Goal: Task Accomplishment & Management: Use online tool/utility

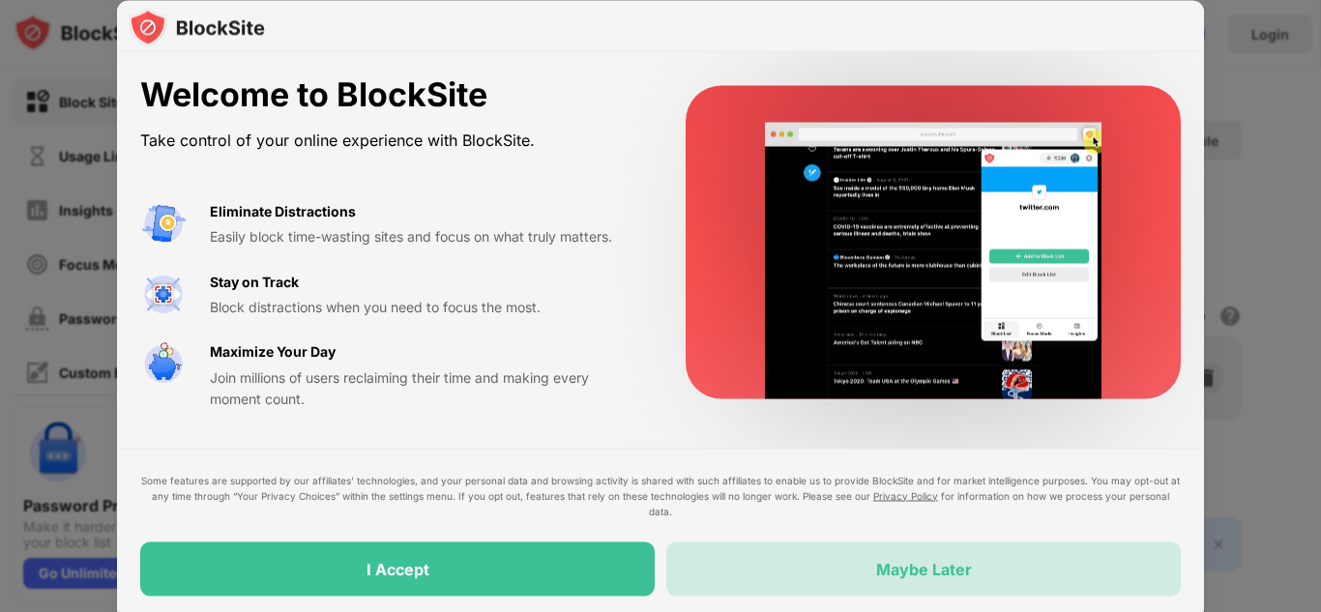
click at [900, 577] on div "Maybe Later" at bounding box center [924, 568] width 96 height 19
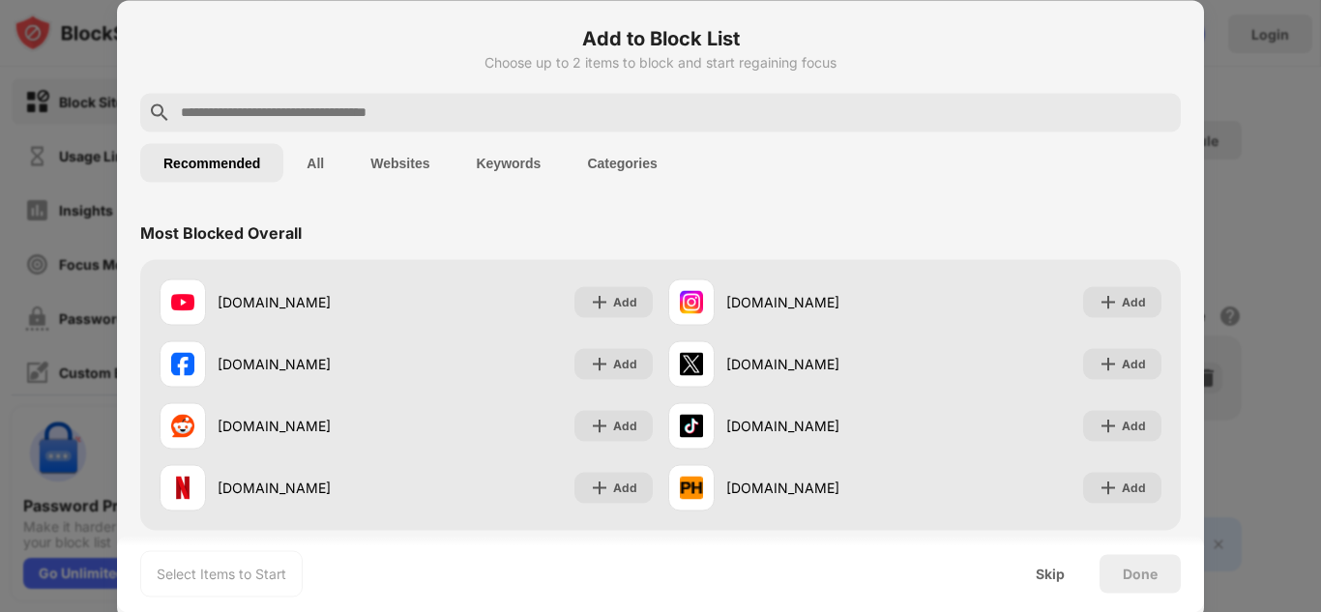
click at [726, 112] on input "text" at bounding box center [676, 112] width 994 height 23
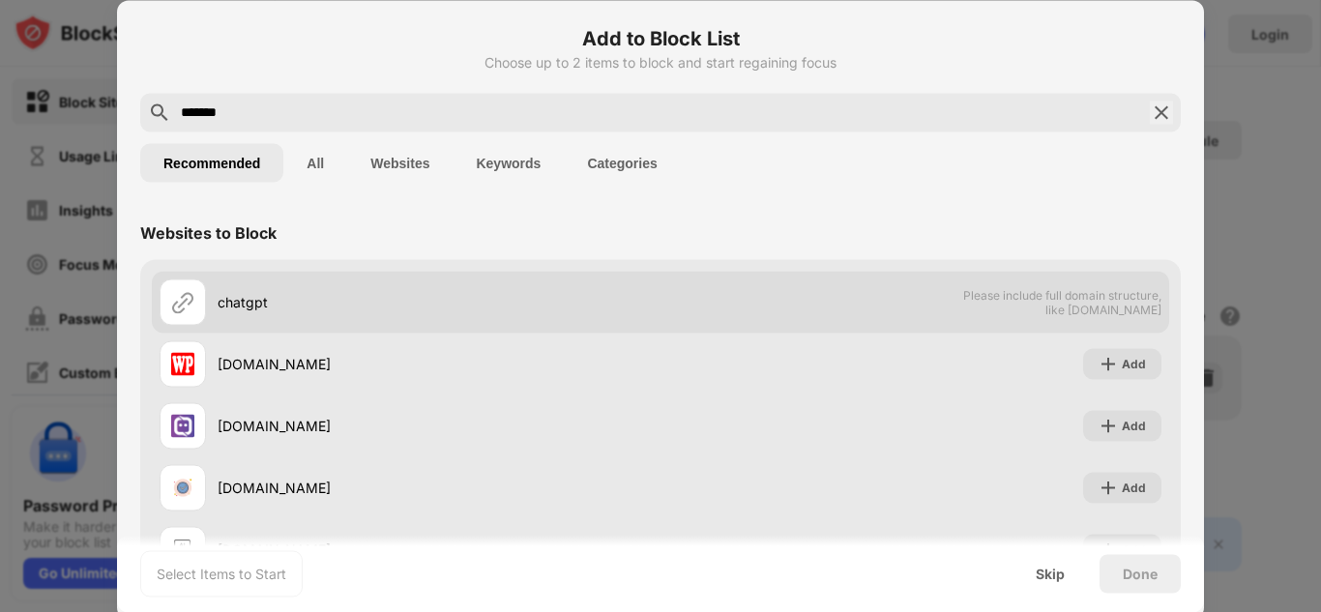
click at [237, 299] on div "chatgpt" at bounding box center [439, 302] width 443 height 20
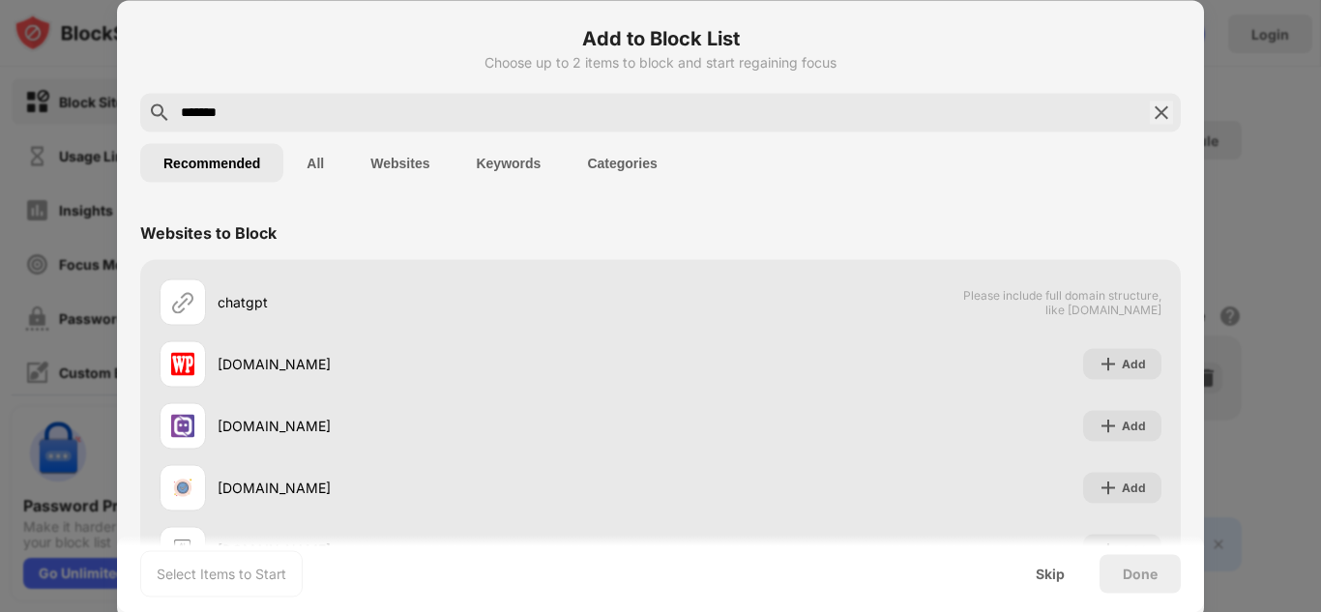
click at [373, 160] on button "Websites" at bounding box center [399, 162] width 105 height 39
click at [320, 163] on button "All" at bounding box center [315, 162] width 64 height 39
click at [303, 165] on button "All" at bounding box center [315, 162] width 64 height 39
click at [371, 163] on button "Websites" at bounding box center [399, 162] width 105 height 39
click at [211, 108] on input "*******" at bounding box center [660, 112] width 963 height 23
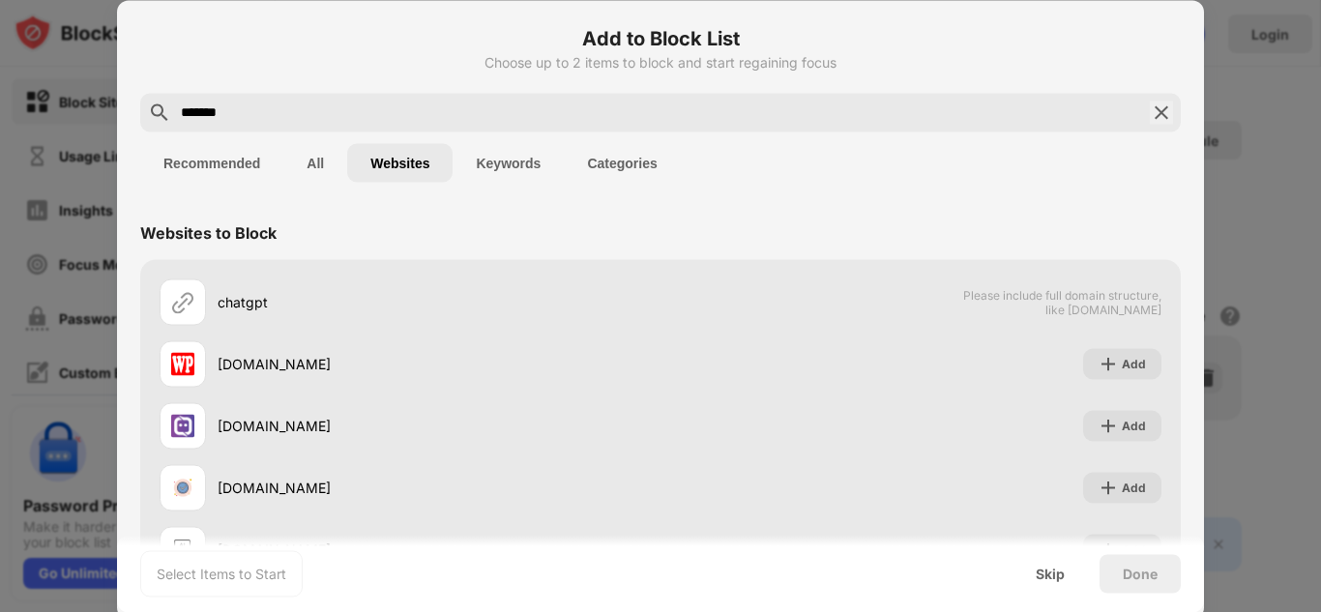
click at [211, 108] on input "*******" at bounding box center [660, 112] width 963 height 23
type input "*"
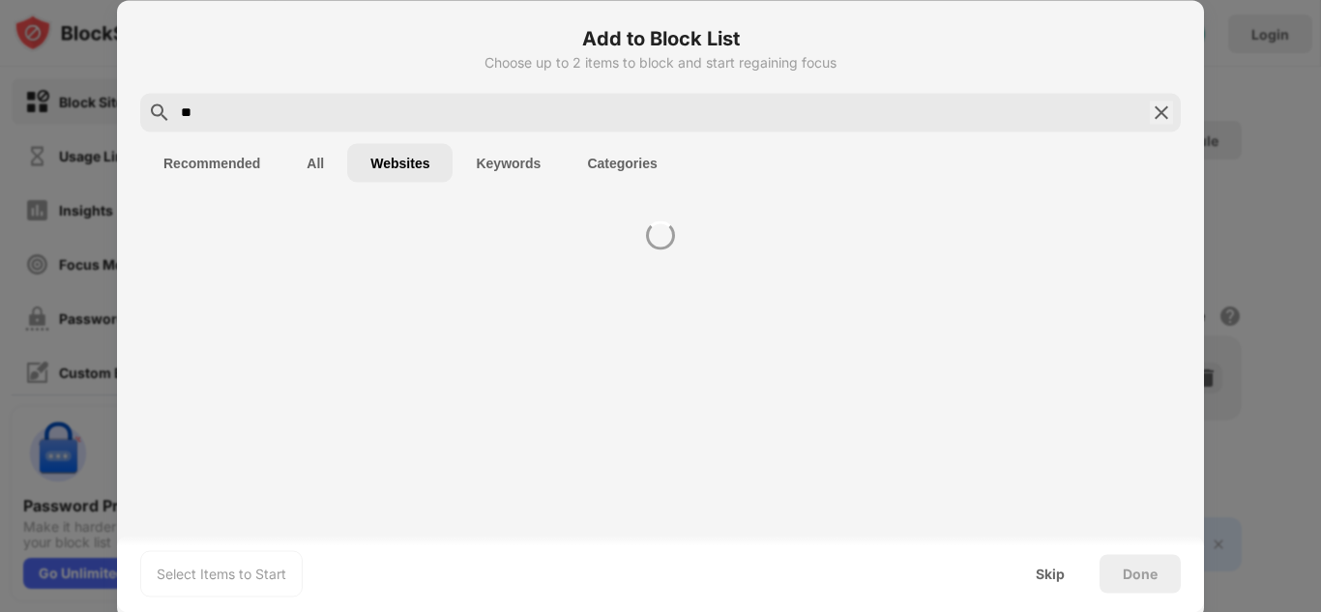
type input "*"
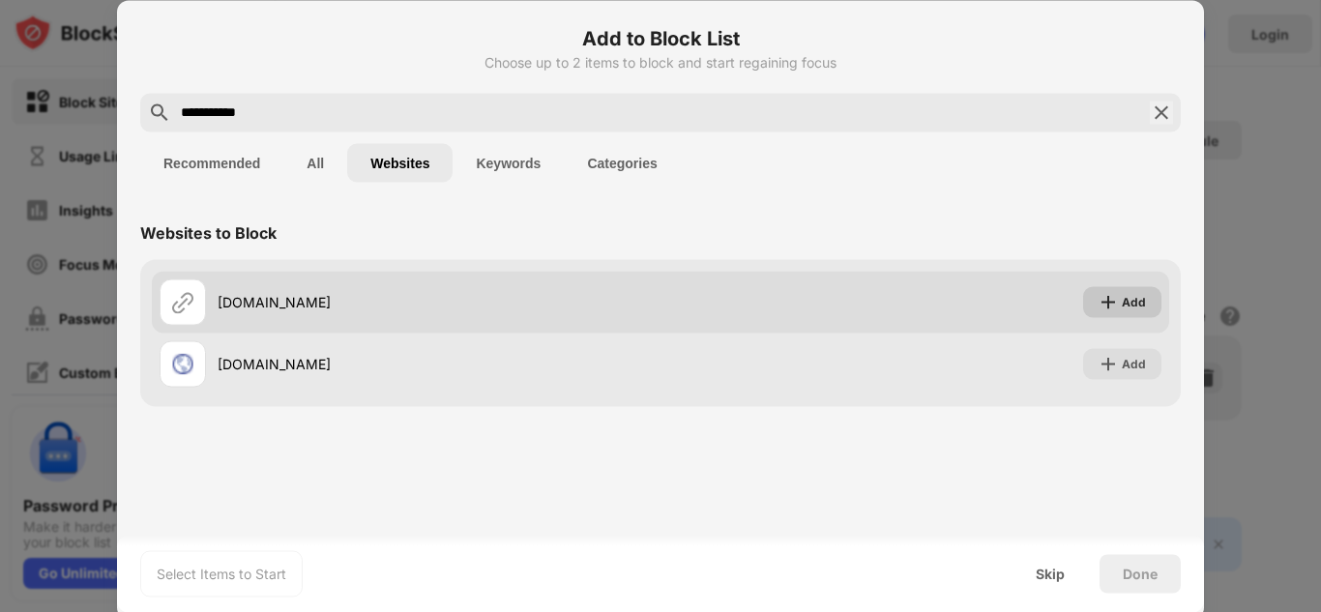
type input "**********"
click at [1102, 311] on div "Add" at bounding box center [1122, 301] width 78 height 31
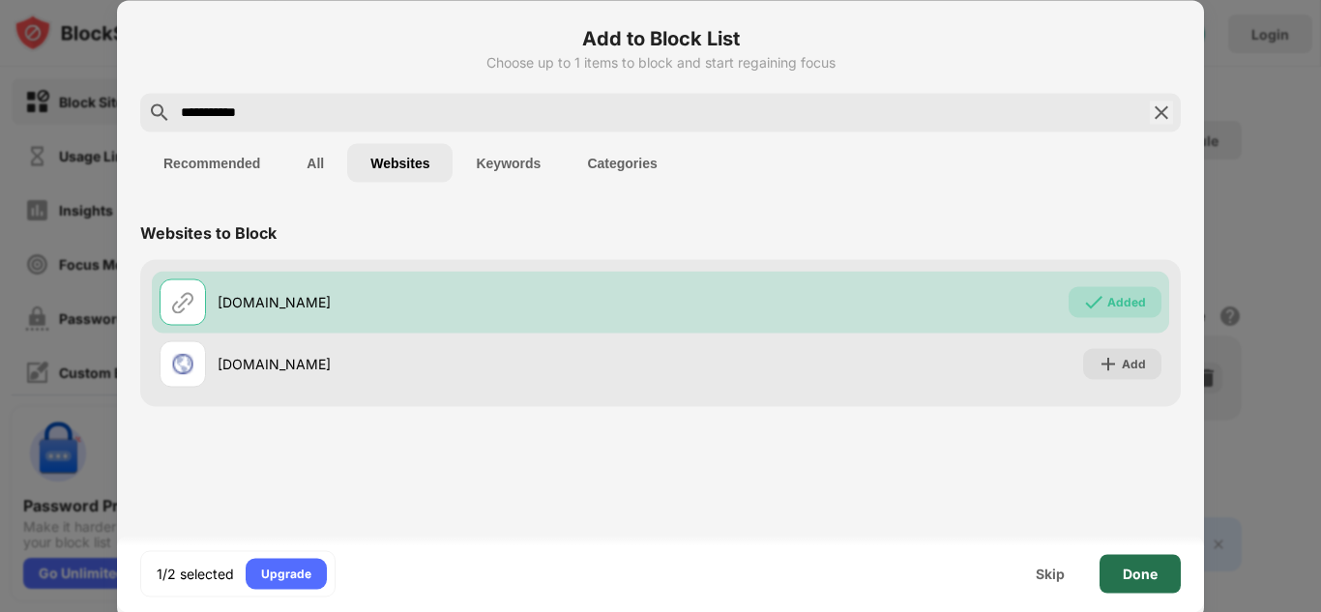
click at [1135, 569] on div "Done" at bounding box center [1140, 573] width 35 height 15
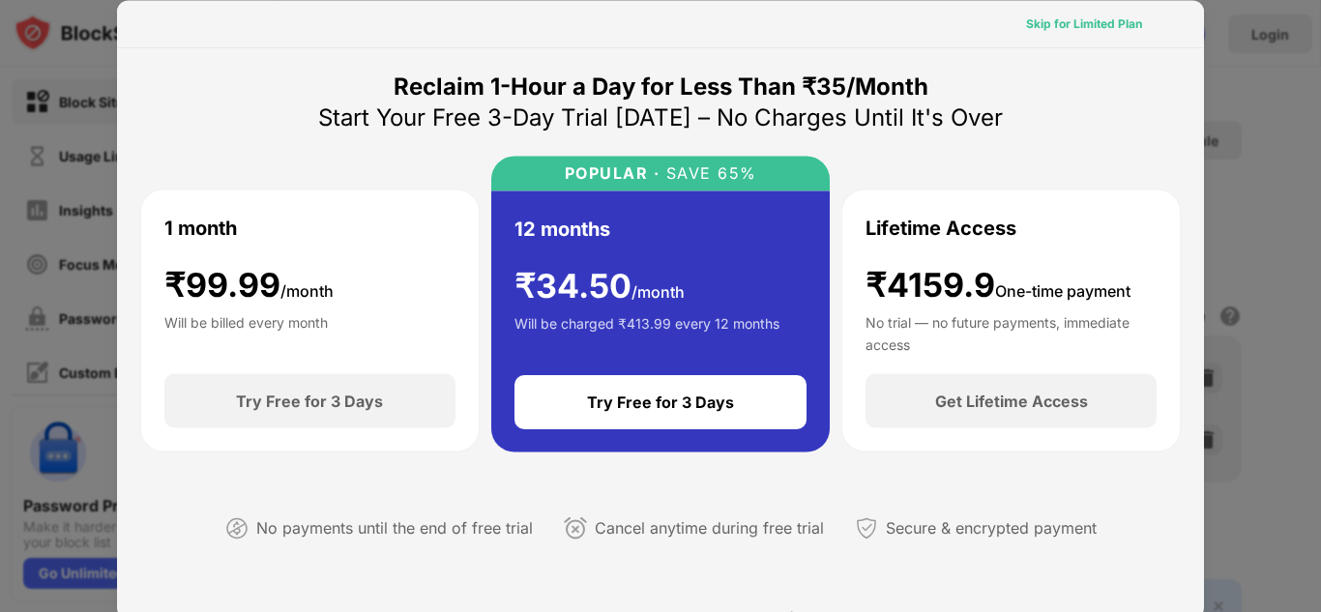
click at [1083, 25] on div "Skip for Limited Plan" at bounding box center [1084, 23] width 116 height 19
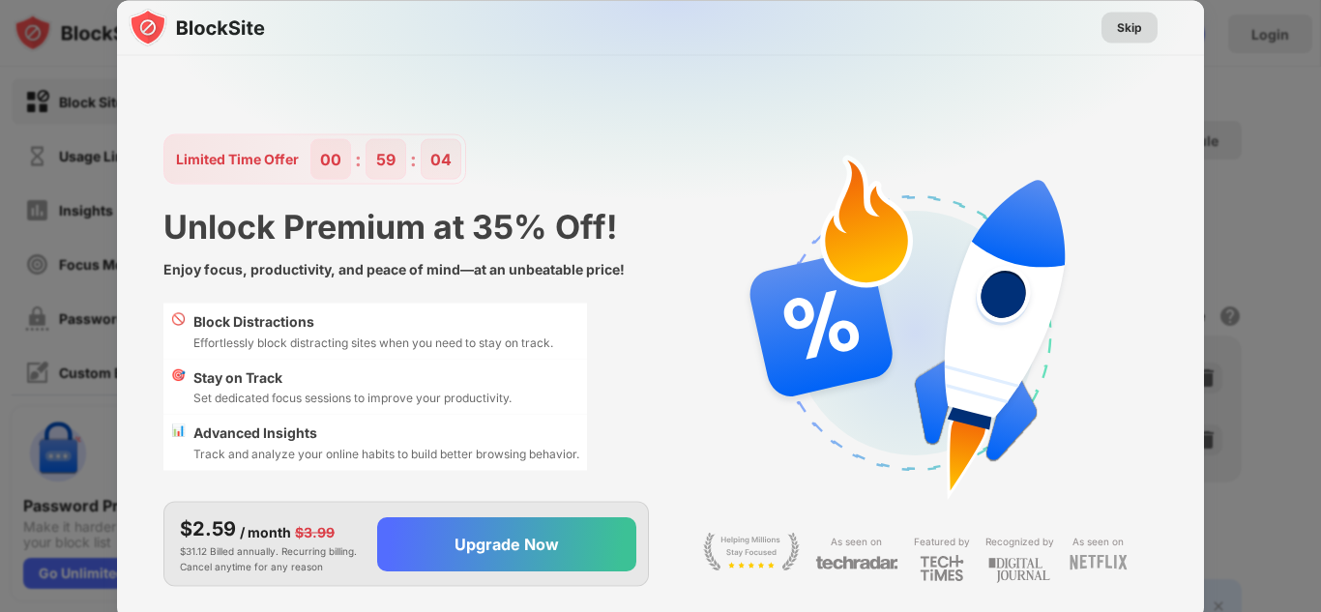
click at [1132, 26] on div "Skip" at bounding box center [1129, 26] width 25 height 19
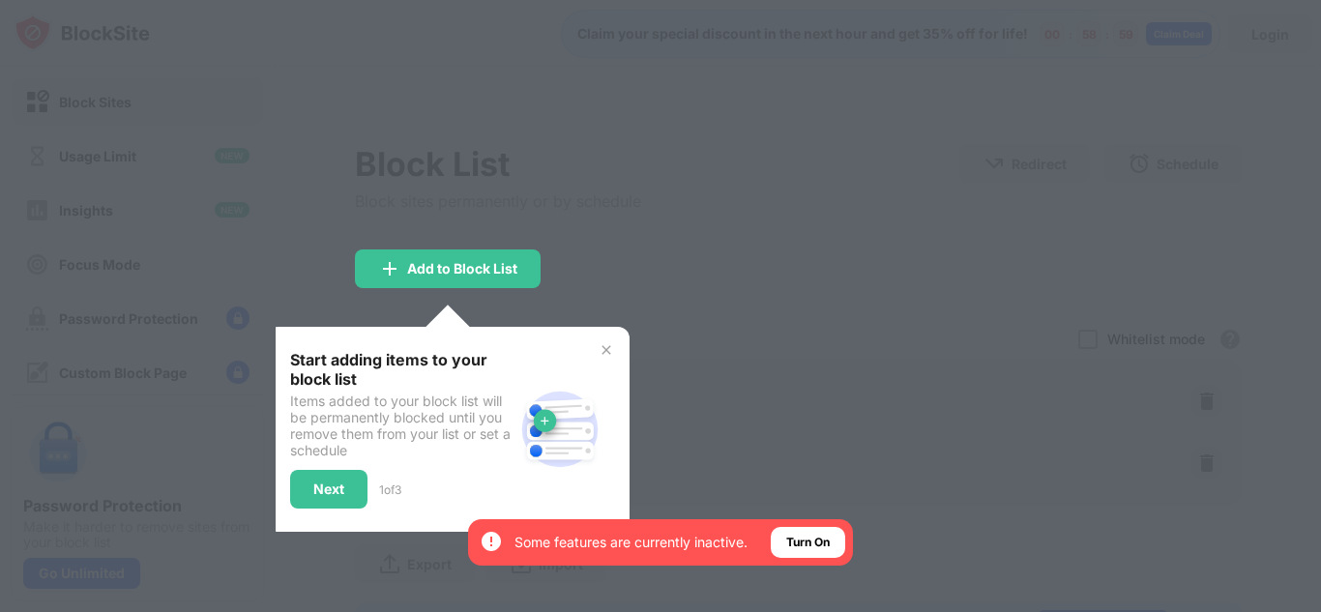
click at [610, 348] on img at bounding box center [606, 349] width 15 height 15
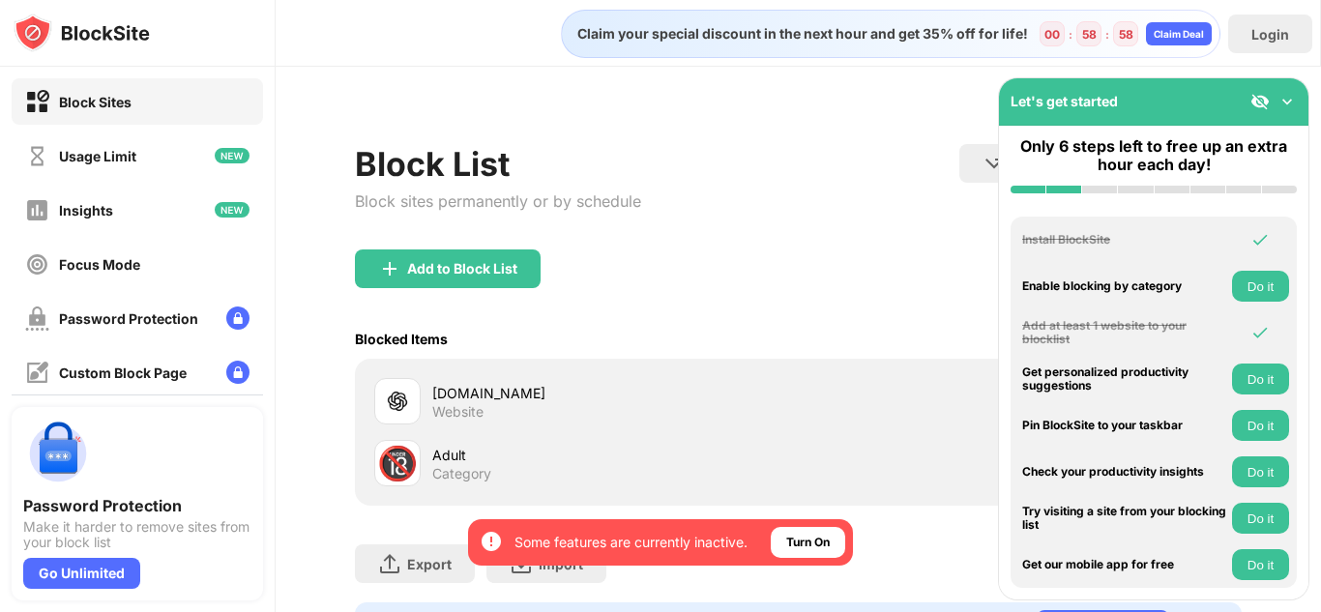
click at [596, 340] on div "Blocked Items Whitelist mode Block all websites except for those in your whitel…" at bounding box center [798, 339] width 887 height 40
click at [1290, 92] on img at bounding box center [1287, 101] width 19 height 19
